Goal: Task Accomplishment & Management: Complete application form

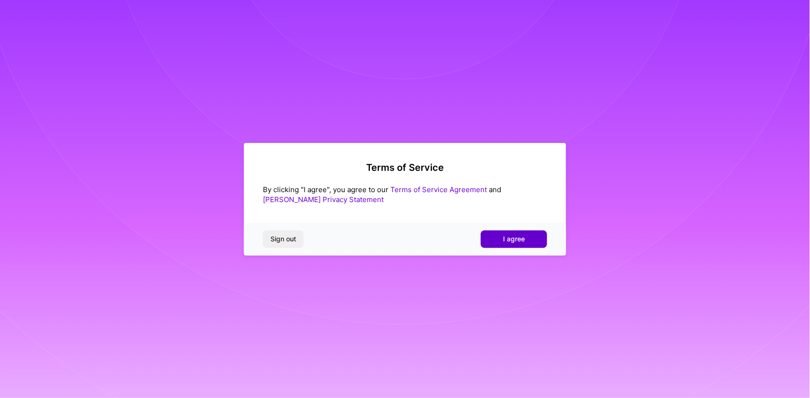
click at [516, 240] on span "I agree" at bounding box center [514, 238] width 22 height 9
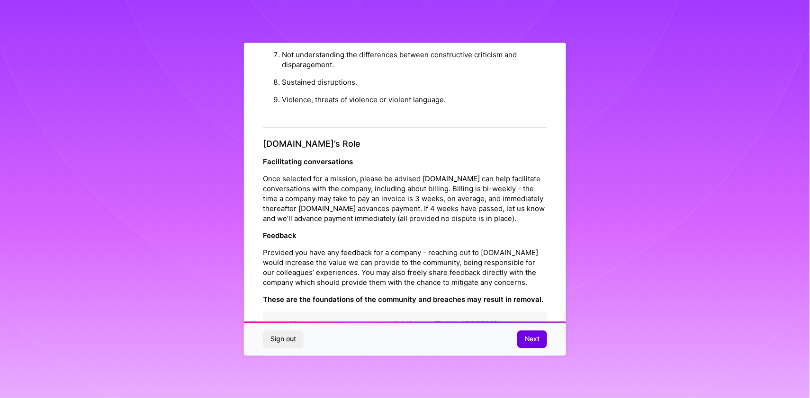
scroll to position [957, 0]
click at [538, 336] on span "Next" at bounding box center [532, 339] width 15 height 9
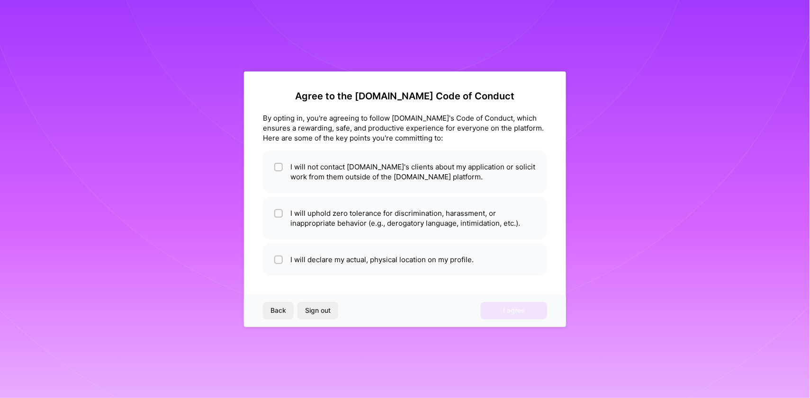
scroll to position [0, 0]
click at [392, 174] on li "I will not contact [DOMAIN_NAME]'s clients about my application or solicit work…" at bounding box center [405, 172] width 284 height 43
checkbox input "true"
click at [368, 204] on li "I will uphold zero tolerance for discrimination, harassment, or inappropriate b…" at bounding box center [405, 218] width 284 height 43
checkbox input "true"
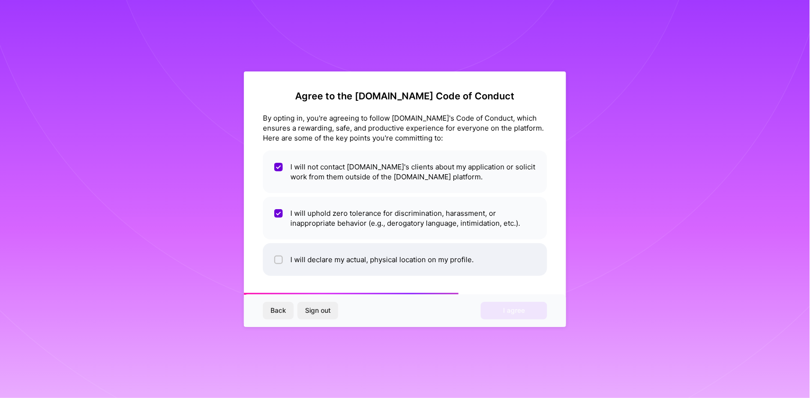
click at [348, 253] on li "I will declare my actual, physical location on my profile." at bounding box center [405, 259] width 284 height 33
checkbox input "true"
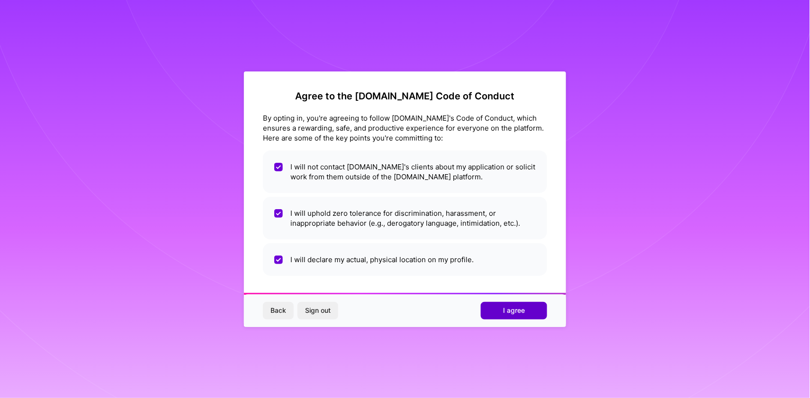
click at [496, 304] on button "I agree" at bounding box center [514, 310] width 66 height 17
